Goal: Transaction & Acquisition: Book appointment/travel/reservation

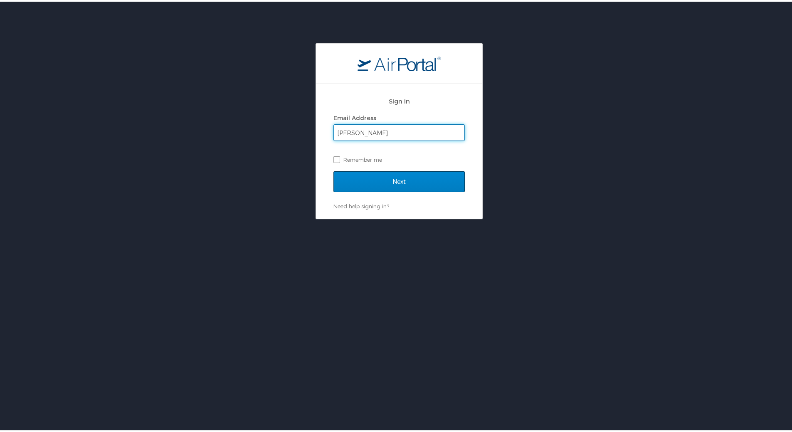
type input "[PERSON_NAME][EMAIL_ADDRESS][PERSON_NAME][DOMAIN_NAME]"
click at [391, 177] on input "Next" at bounding box center [398, 180] width 131 height 21
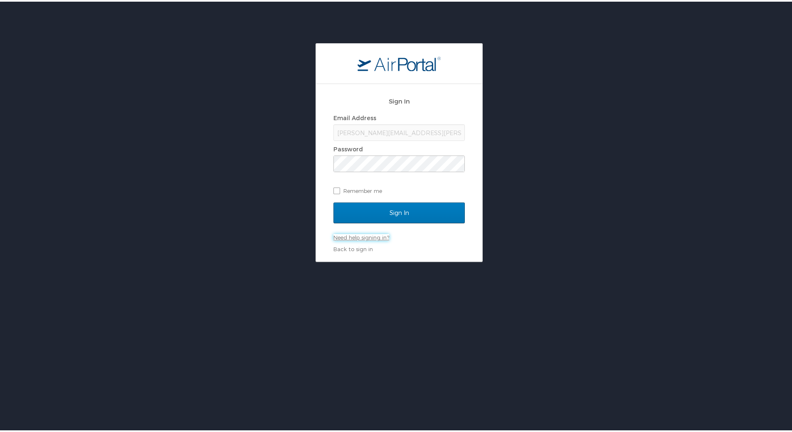
click at [350, 236] on link "Need help signing in?" at bounding box center [361, 235] width 56 height 7
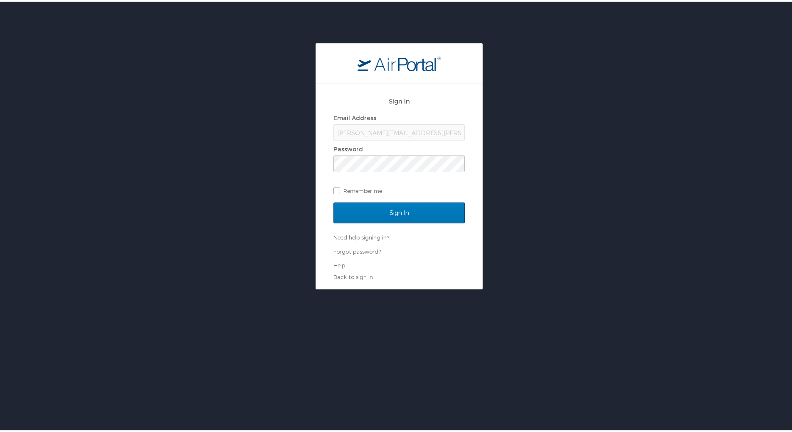
click at [339, 264] on link "Help" at bounding box center [339, 263] width 12 height 7
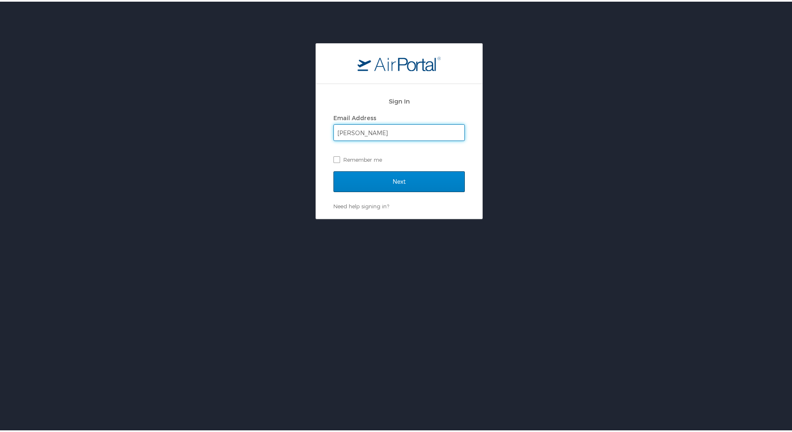
type input "ginna.evans@emoryhealthcare.org"
click at [384, 178] on input "Next" at bounding box center [398, 180] width 131 height 21
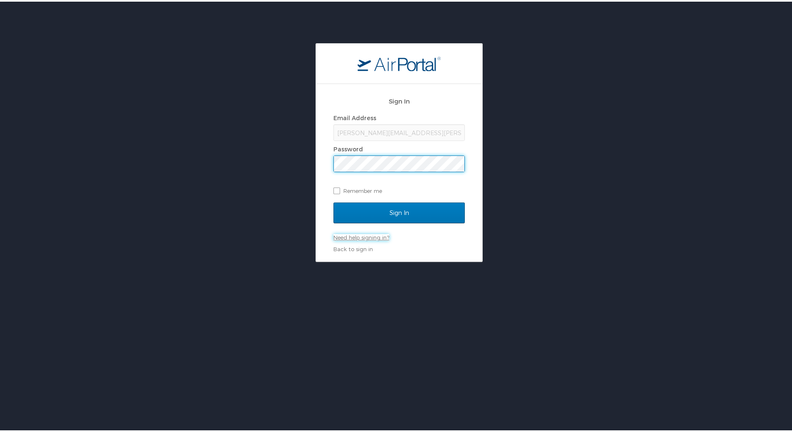
click at [349, 234] on link "Need help signing in?" at bounding box center [361, 235] width 56 height 7
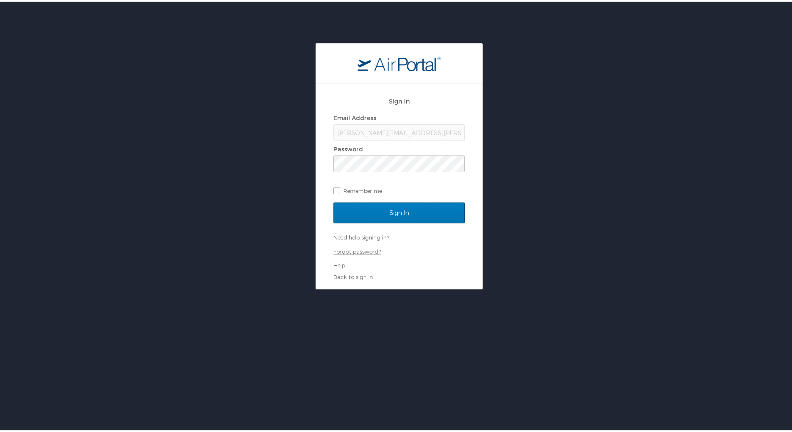
click at [352, 247] on link "Forgot password?" at bounding box center [356, 249] width 47 height 7
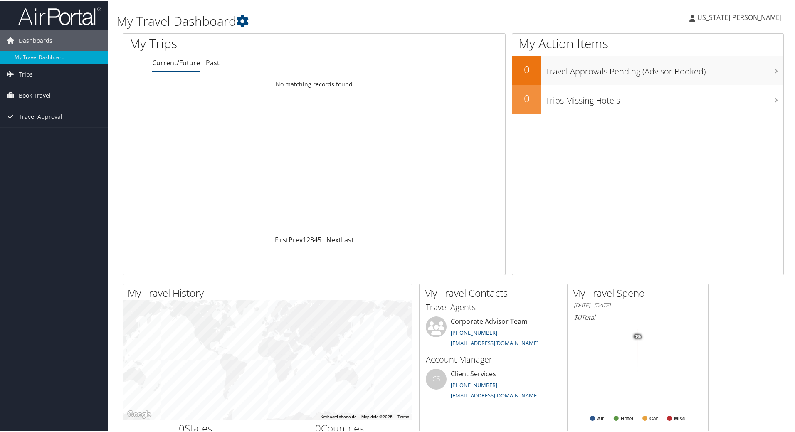
click at [743, 17] on span "[US_STATE][PERSON_NAME]" at bounding box center [738, 16] width 86 height 9
click at [705, 74] on link "View Travel Profile" at bounding box center [733, 74] width 93 height 14
click at [37, 40] on span "Dashboards" at bounding box center [36, 40] width 34 height 21
click at [754, 17] on span "[US_STATE][PERSON_NAME]" at bounding box center [738, 16] width 86 height 9
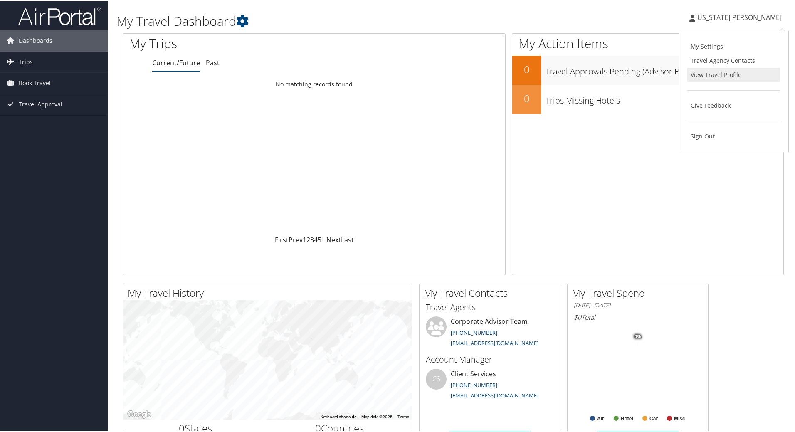
click at [703, 74] on link "View Travel Profile" at bounding box center [733, 74] width 93 height 14
click at [29, 80] on span "Book Travel" at bounding box center [35, 82] width 32 height 21
click at [16, 57] on icon at bounding box center [10, 60] width 12 height 12
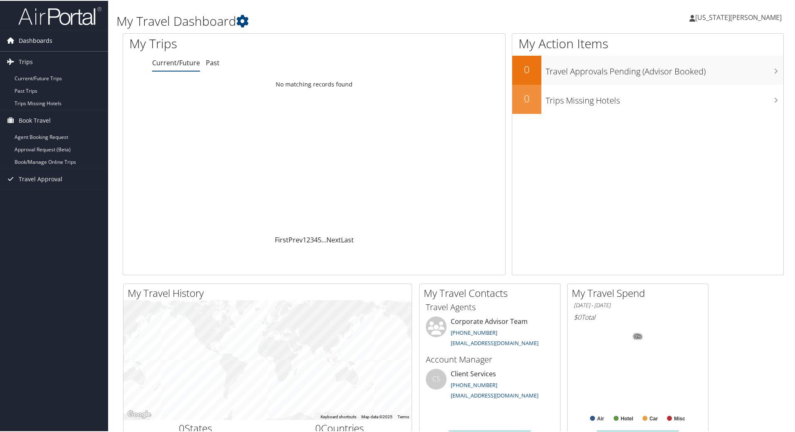
click at [37, 39] on span "Dashboards" at bounding box center [36, 40] width 34 height 21
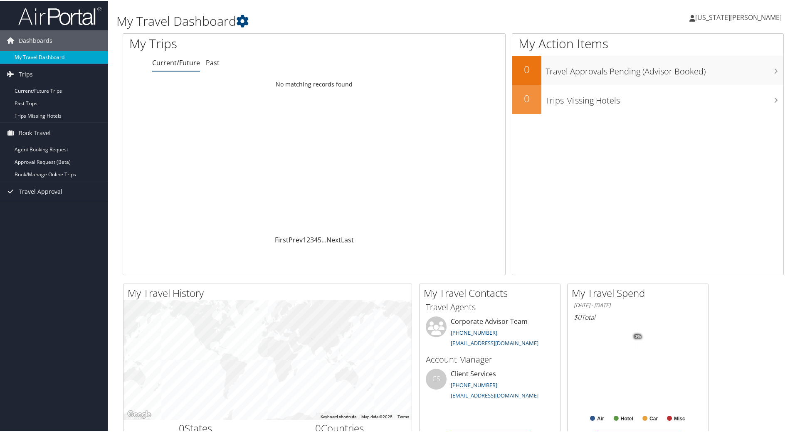
click at [36, 51] on link "My Travel Dashboard" at bounding box center [54, 56] width 108 height 12
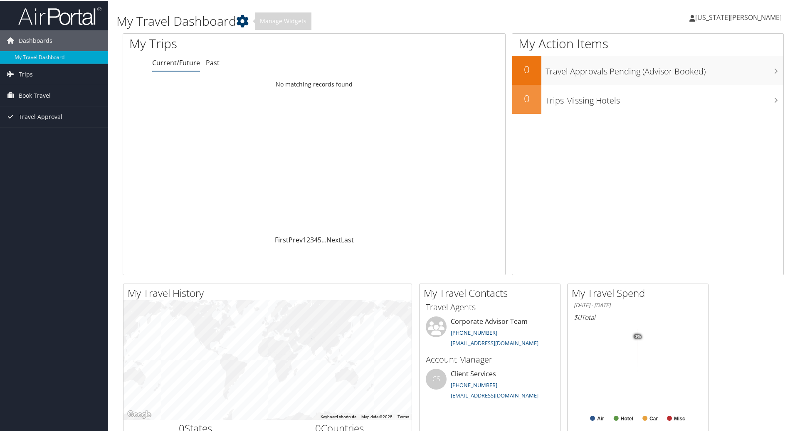
click at [244, 22] on icon at bounding box center [242, 20] width 12 height 12
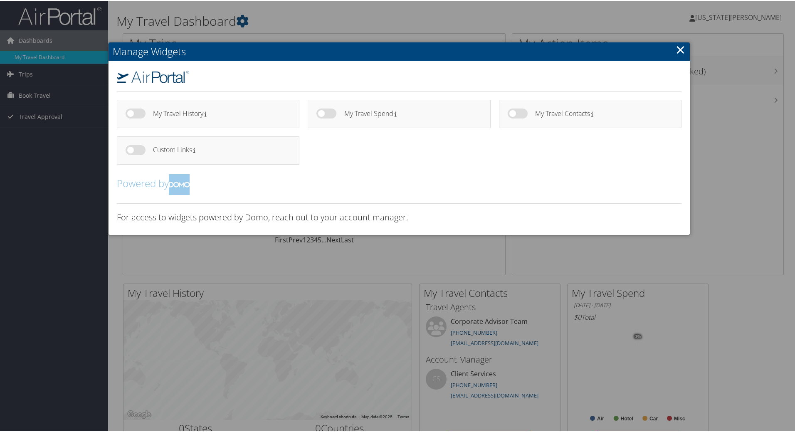
click at [28, 72] on div at bounding box center [399, 216] width 798 height 432
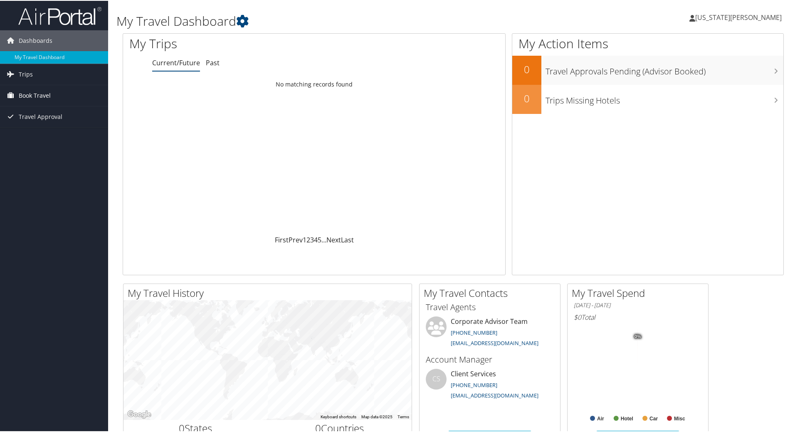
click at [36, 96] on span "Book Travel" at bounding box center [35, 94] width 32 height 21
click at [65, 136] on link "Book/Manage Online Trips" at bounding box center [54, 136] width 108 height 12
click at [753, 15] on span "[US_STATE][PERSON_NAME]" at bounding box center [738, 16] width 86 height 9
click at [701, 135] on link "Sign Out" at bounding box center [733, 135] width 93 height 14
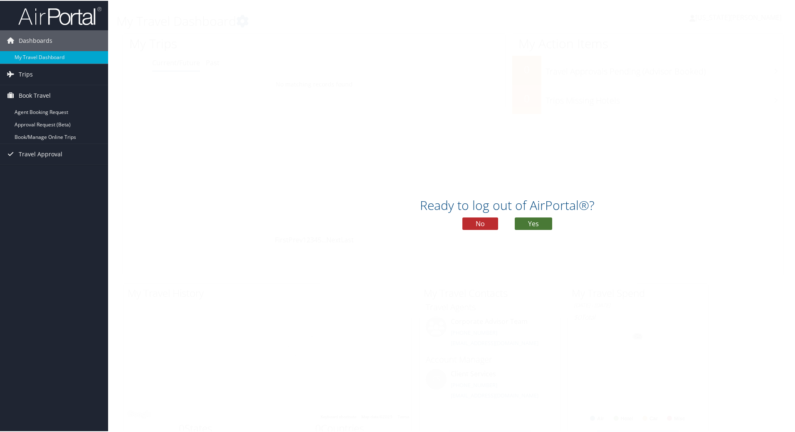
click at [530, 226] on button "Yes" at bounding box center [533, 223] width 37 height 12
